Goal: Task Accomplishment & Management: Use online tool/utility

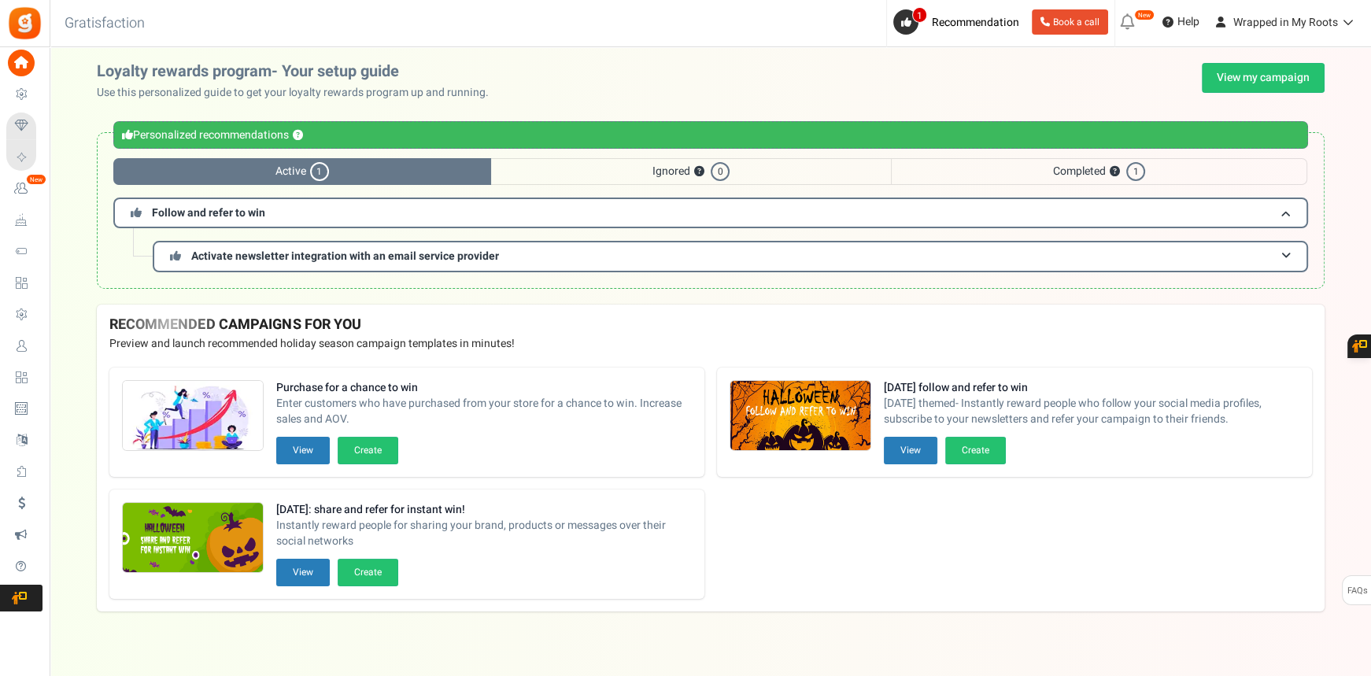
scroll to position [13, 0]
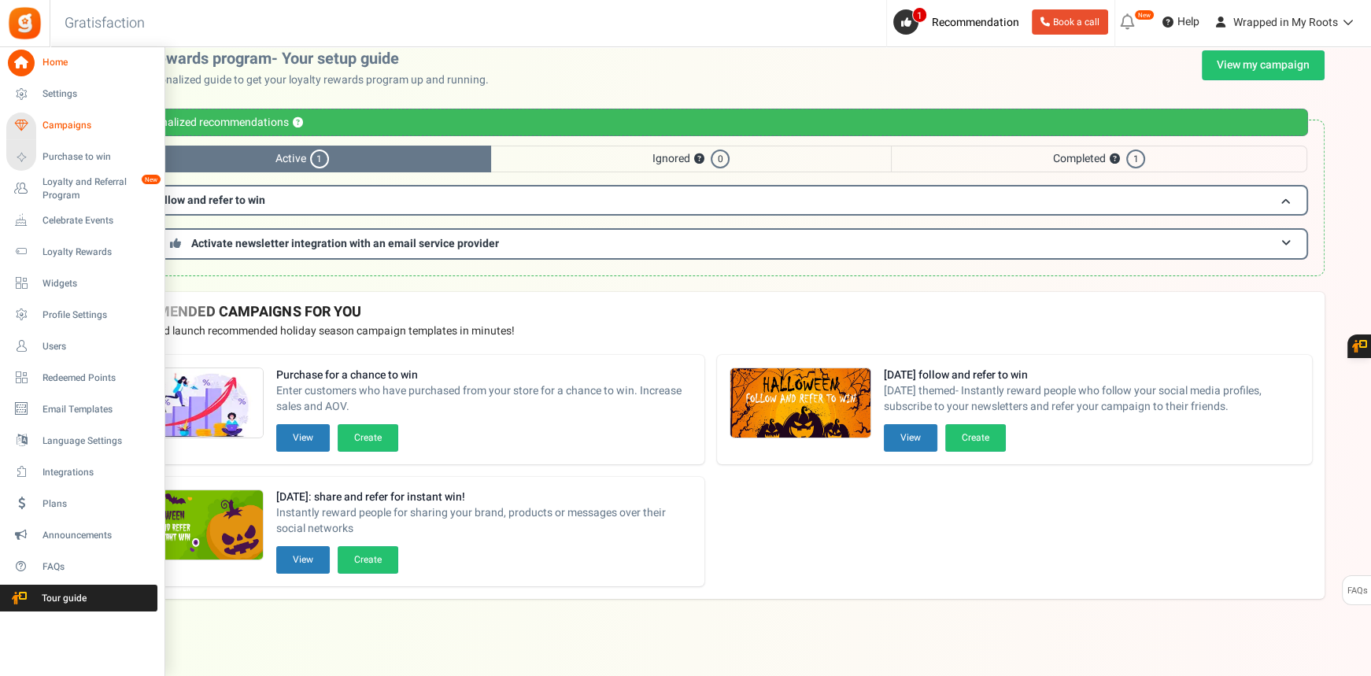
click at [69, 129] on span "Campaigns" at bounding box center [98, 125] width 110 height 13
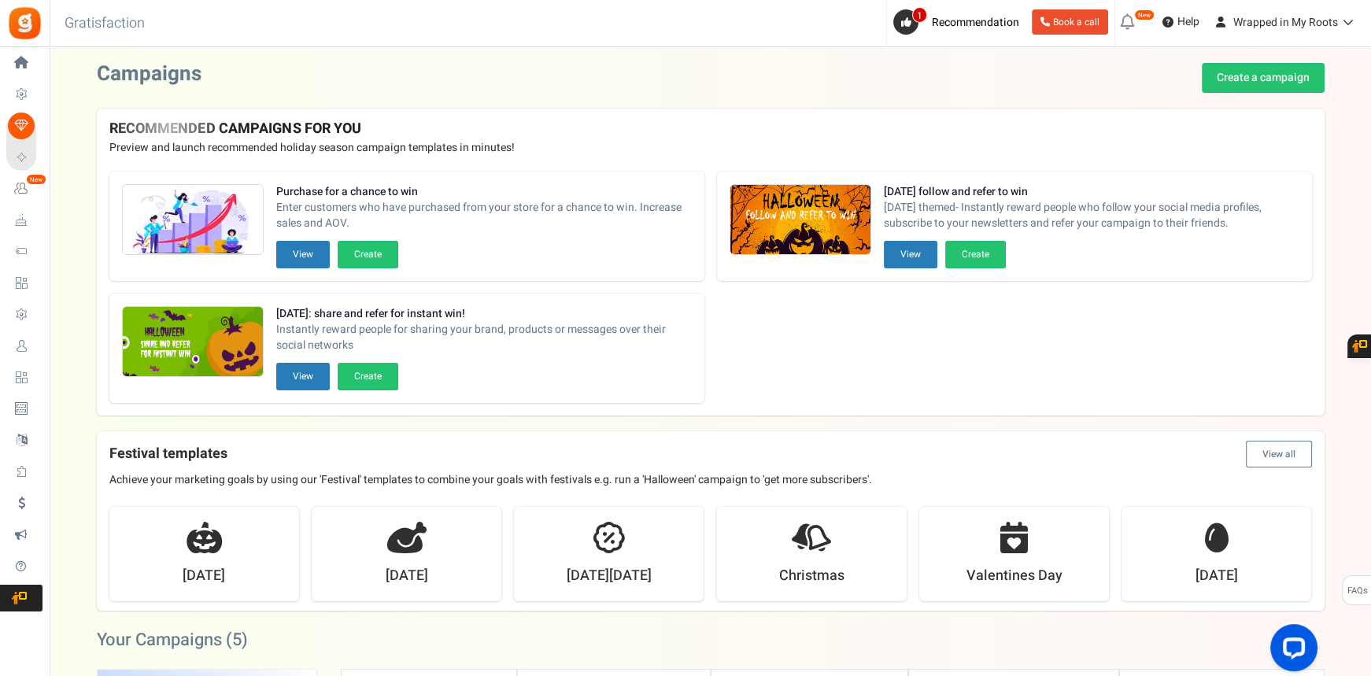
drag, startPoint x: 1370, startPoint y: 171, endPoint x: 1373, endPoint y: 254, distance: 83.5
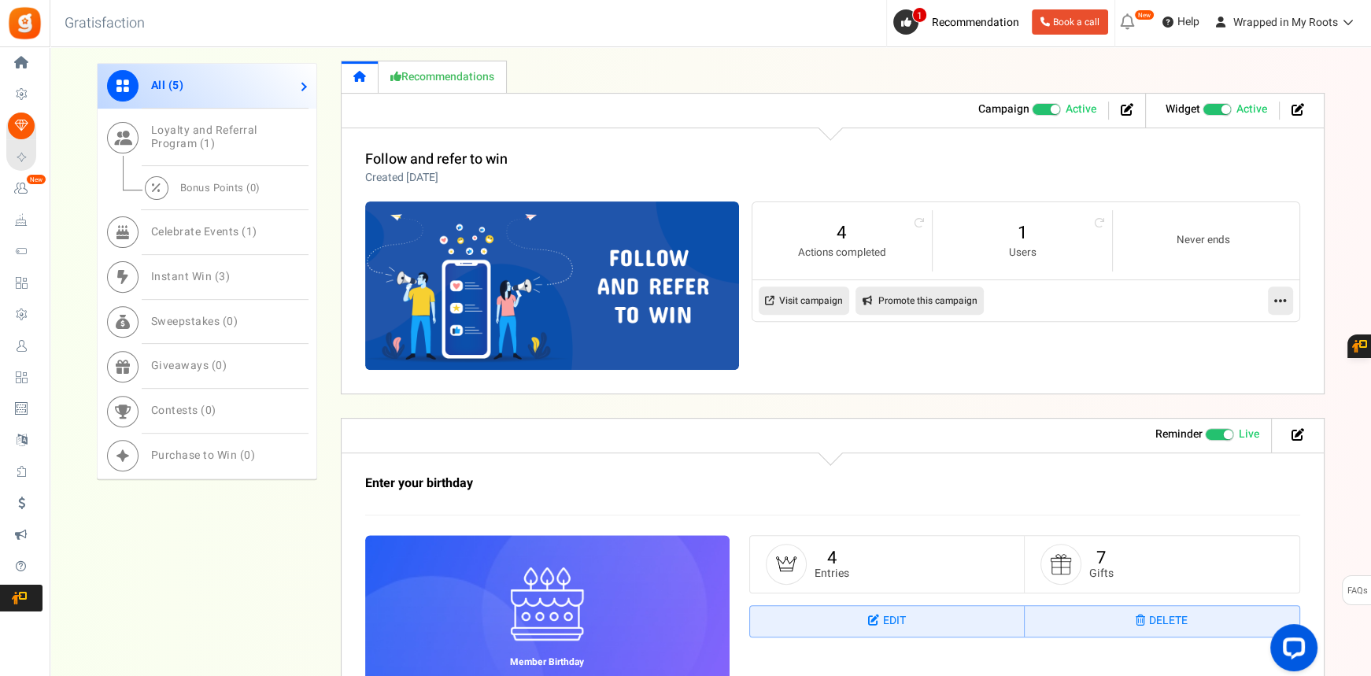
scroll to position [664, 0]
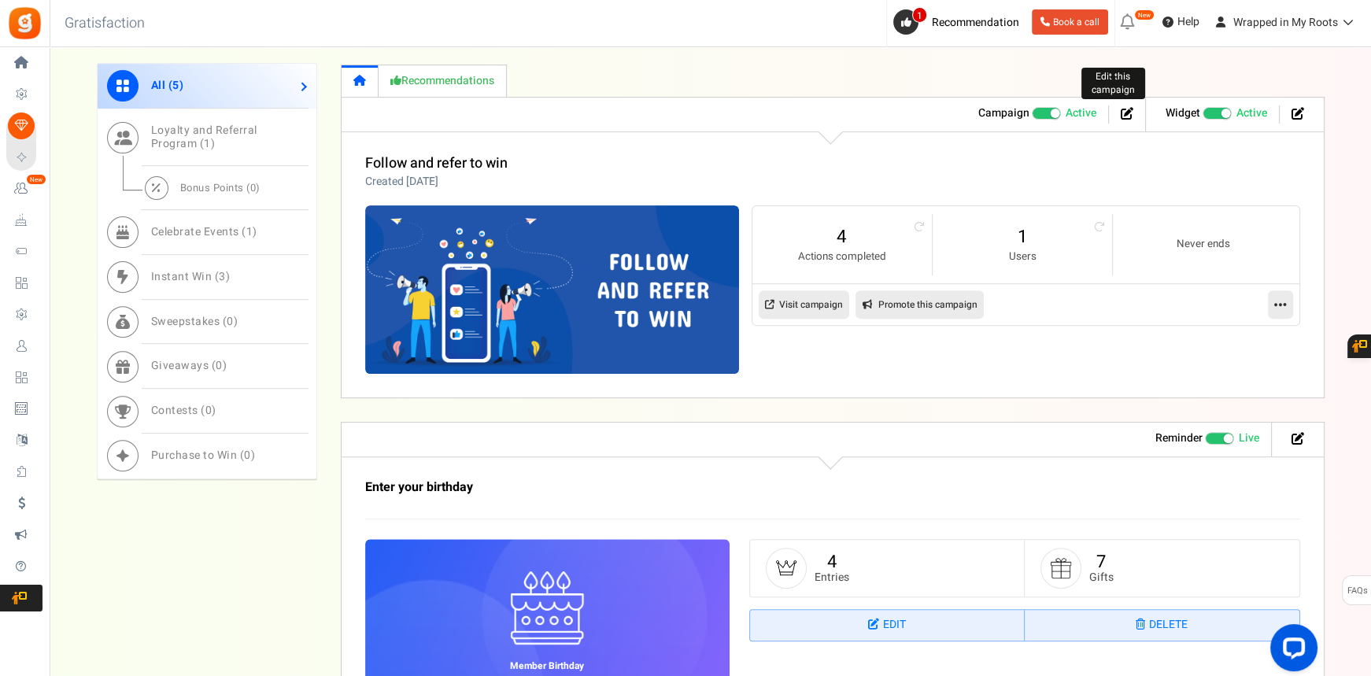
click at [1126, 116] on icon at bounding box center [1127, 113] width 13 height 13
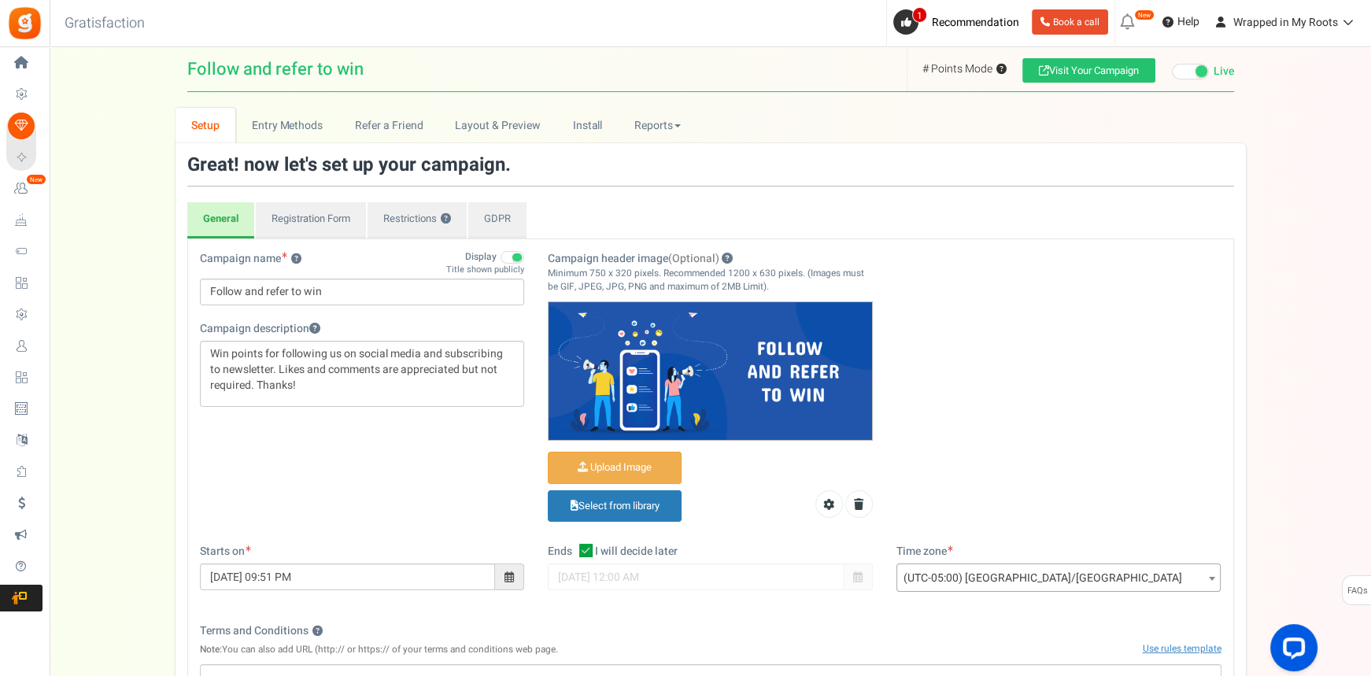
drag, startPoint x: 1319, startPoint y: 531, endPoint x: 1300, endPoint y: 507, distance: 29.8
click at [1300, 507] on div "Setup Prize Entry Methods Reward Setup Refer a Friend Layout & Preview Layout &…" at bounding box center [711, 521] width 1322 height 827
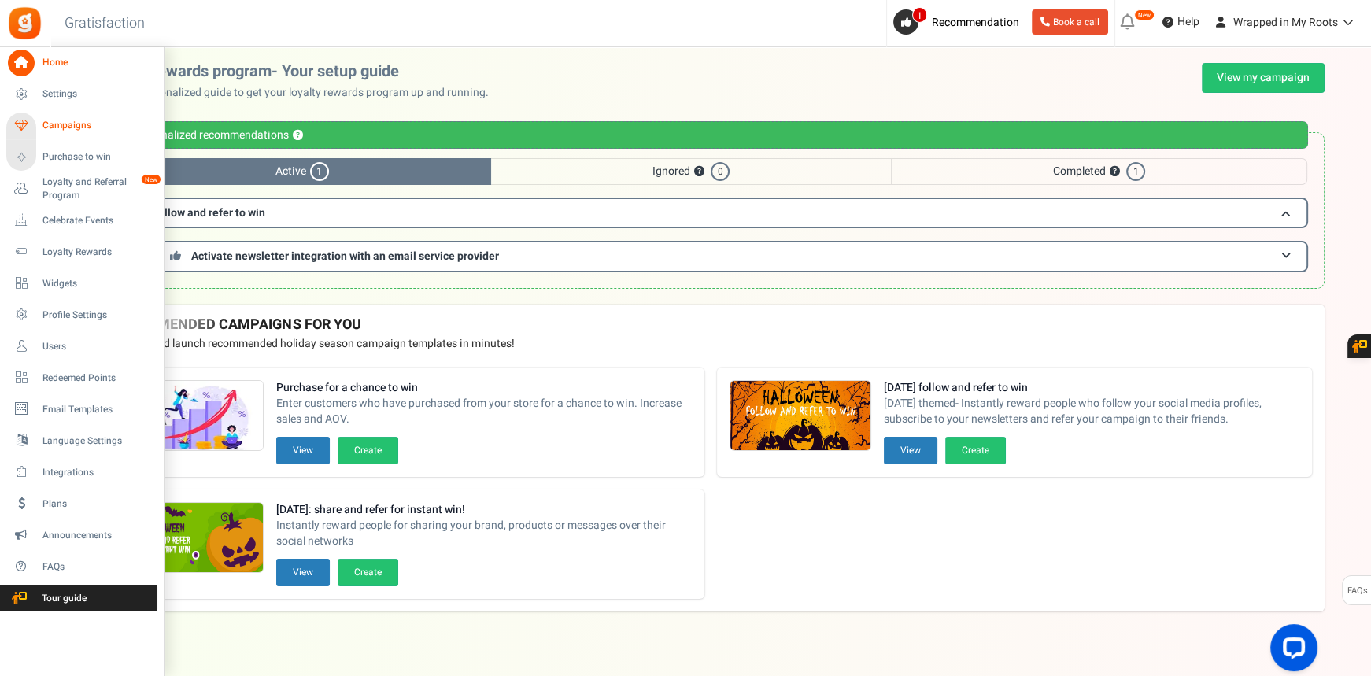
click at [64, 126] on span "Campaigns" at bounding box center [98, 125] width 110 height 13
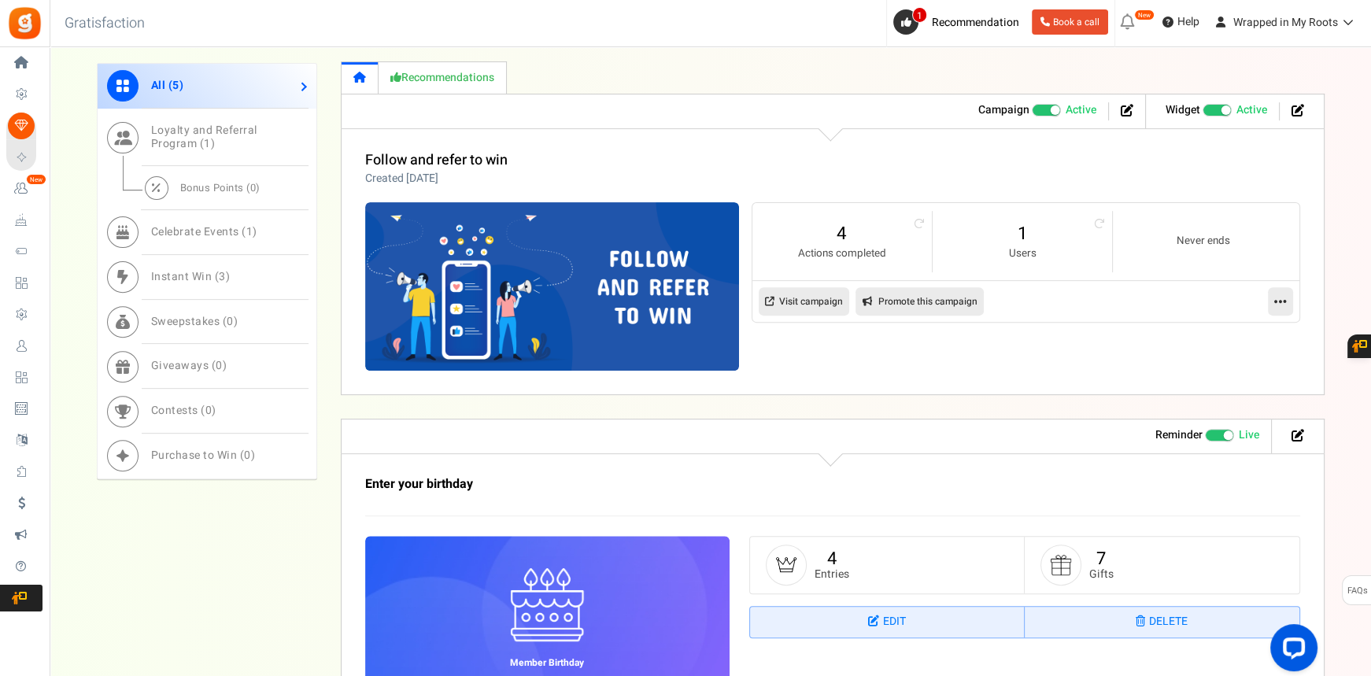
scroll to position [669, 0]
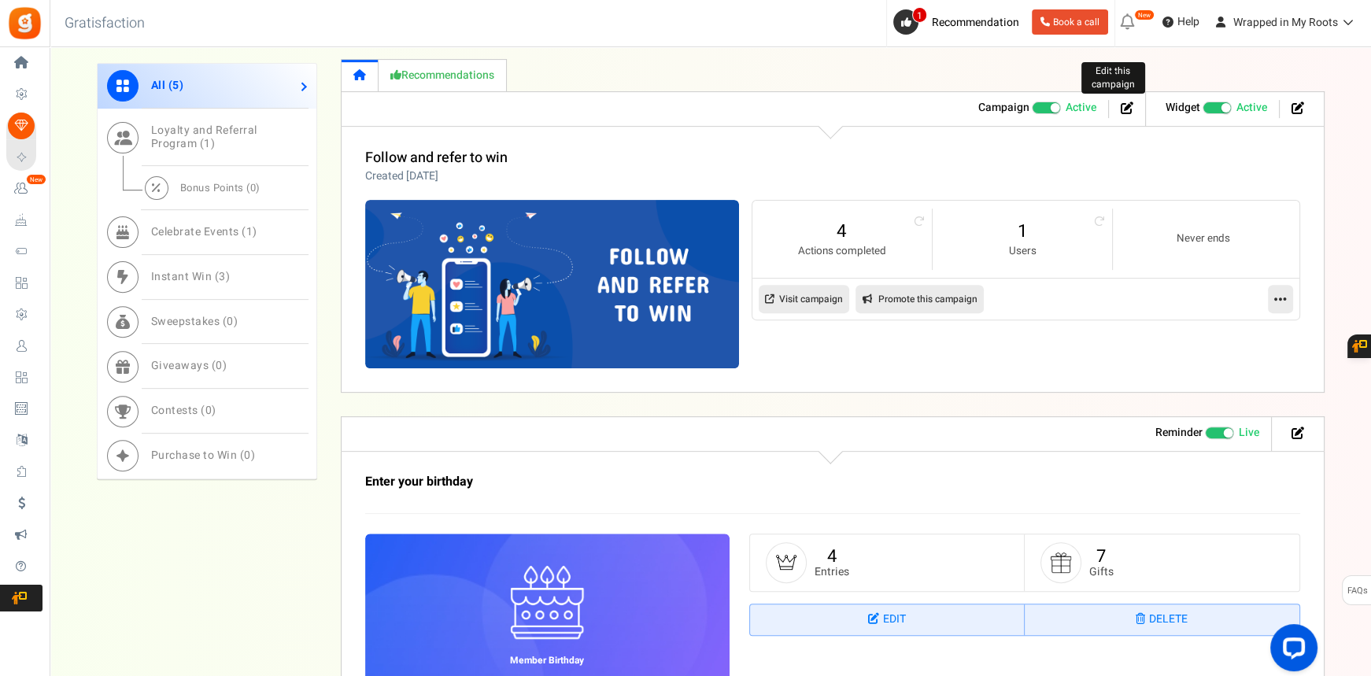
click at [1130, 109] on icon at bounding box center [1127, 108] width 13 height 13
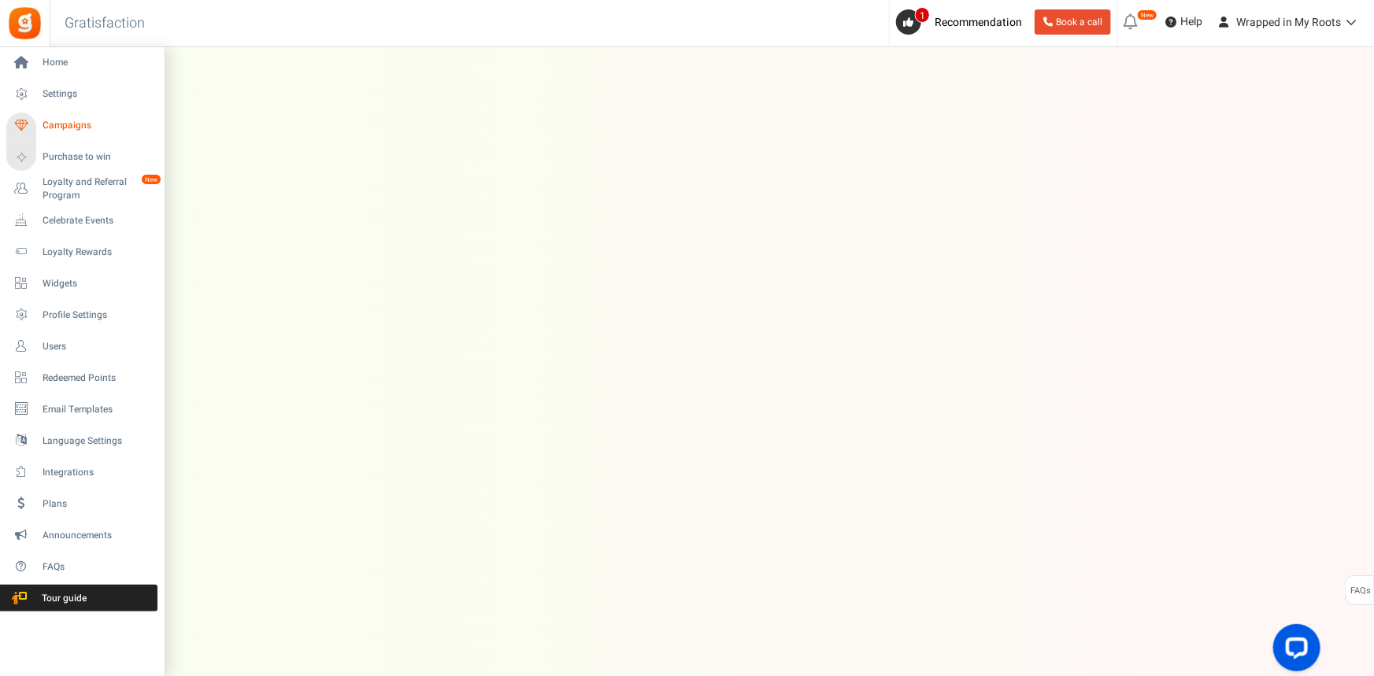
click at [57, 119] on span "Campaigns" at bounding box center [98, 125] width 110 height 13
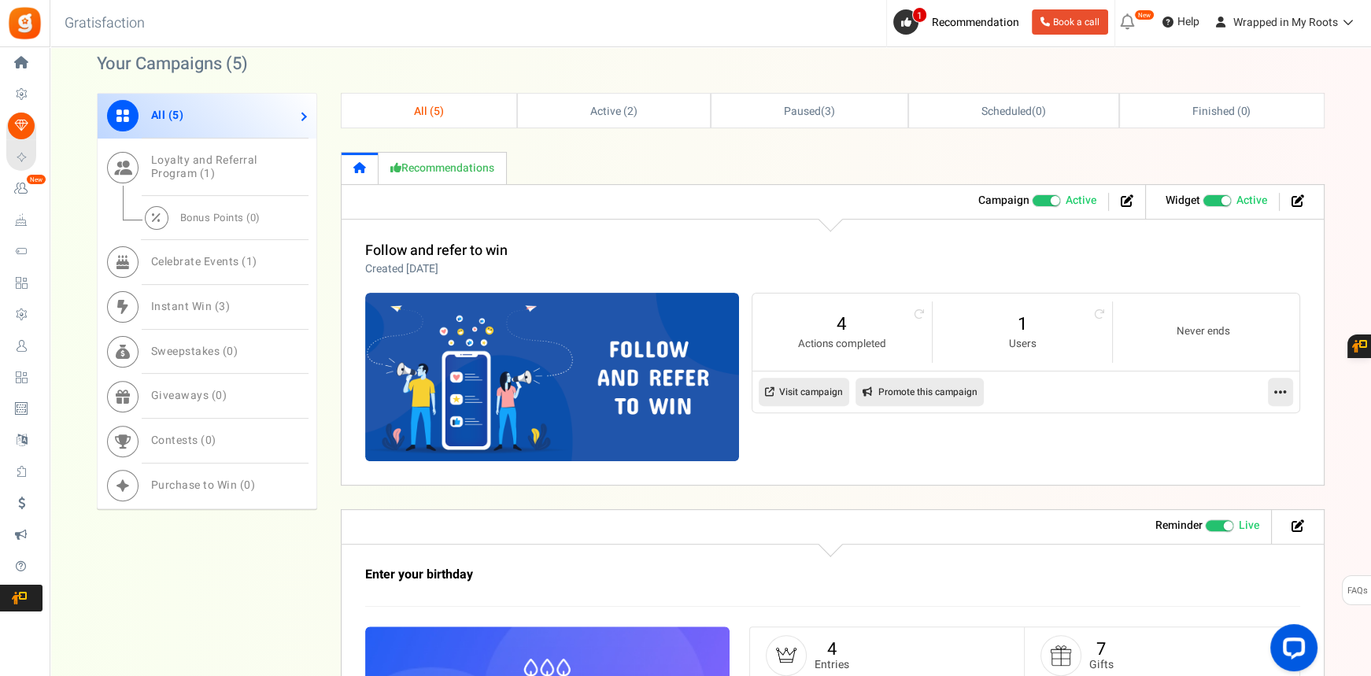
scroll to position [649, 0]
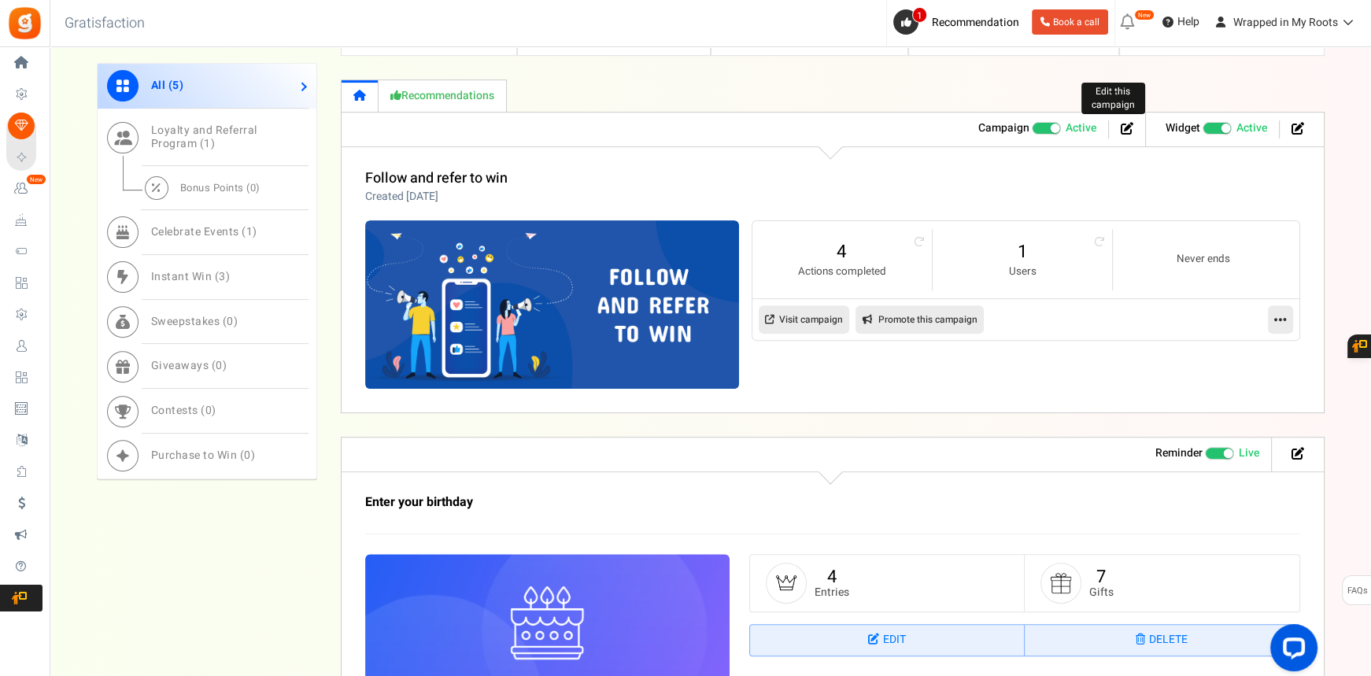
click at [1129, 137] on ul "Campaign Active Paused Edit this campaign" at bounding box center [1052, 130] width 187 height 34
click at [1129, 131] on icon at bounding box center [1127, 128] width 13 height 13
